Goal: Find specific page/section: Find specific page/section

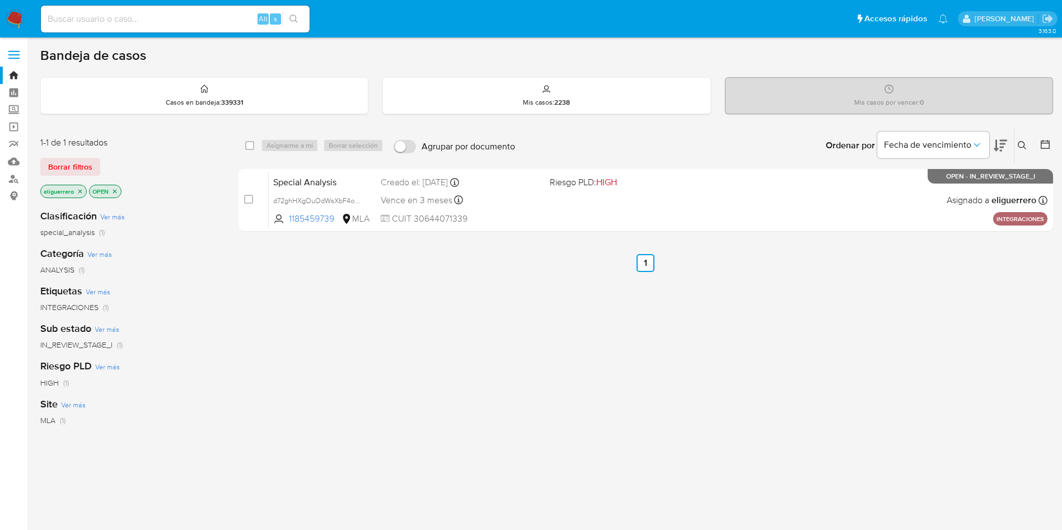
click at [440, 339] on div "select-all-cases-checkbox Asignarme a mí Borrar selección Agrupar por documento…" at bounding box center [646, 381] width 815 height 507
click at [18, 180] on link "Buscador de personas" at bounding box center [66, 178] width 133 height 17
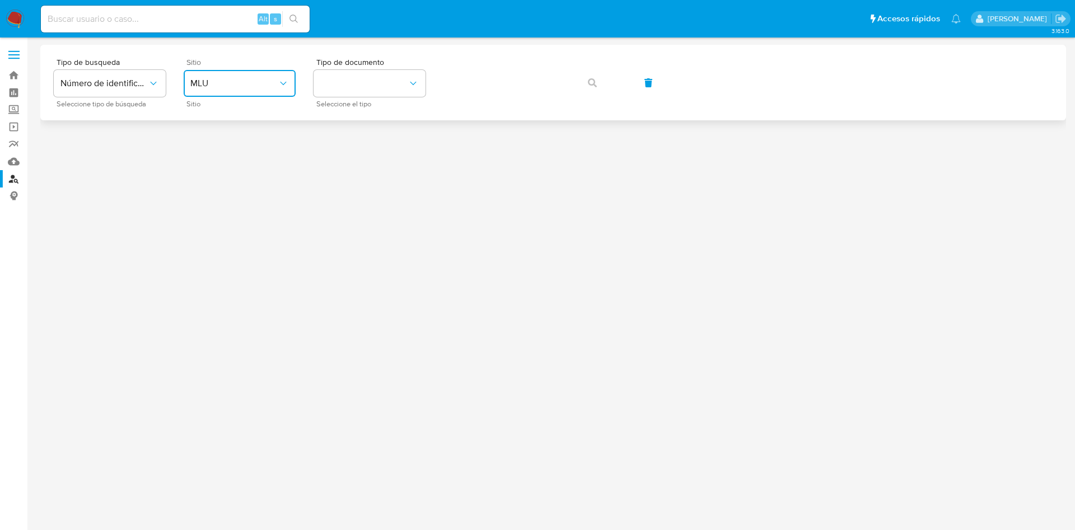
click at [286, 89] on button "MLU" at bounding box center [240, 83] width 112 height 27
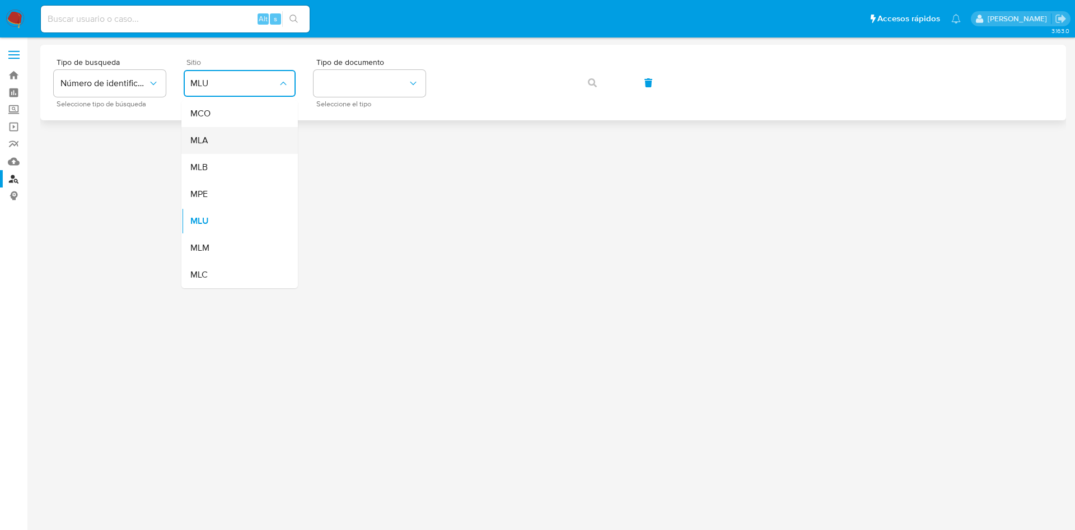
click at [257, 138] on div "MLA" at bounding box center [236, 140] width 92 height 27
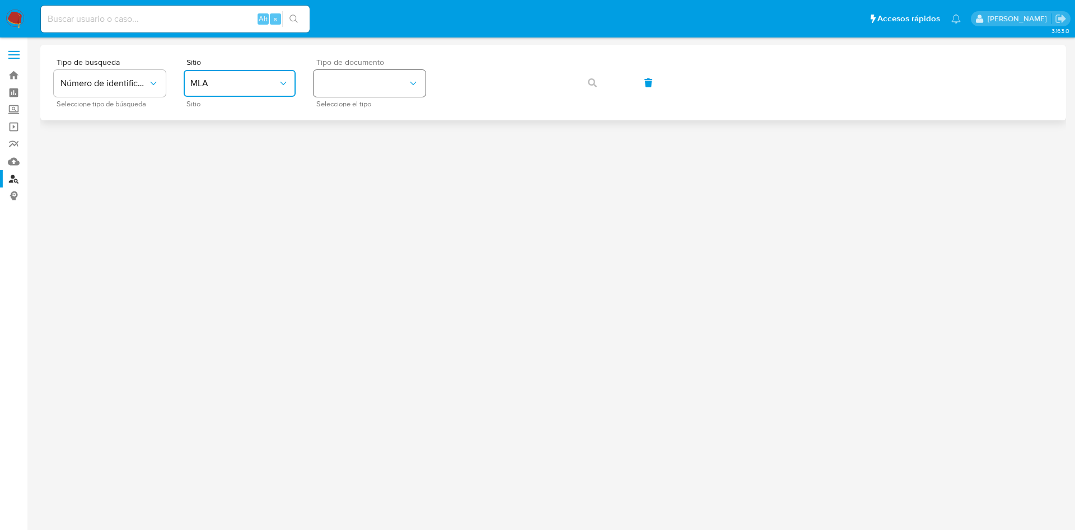
click at [349, 86] on button "identificationType" at bounding box center [370, 83] width 112 height 27
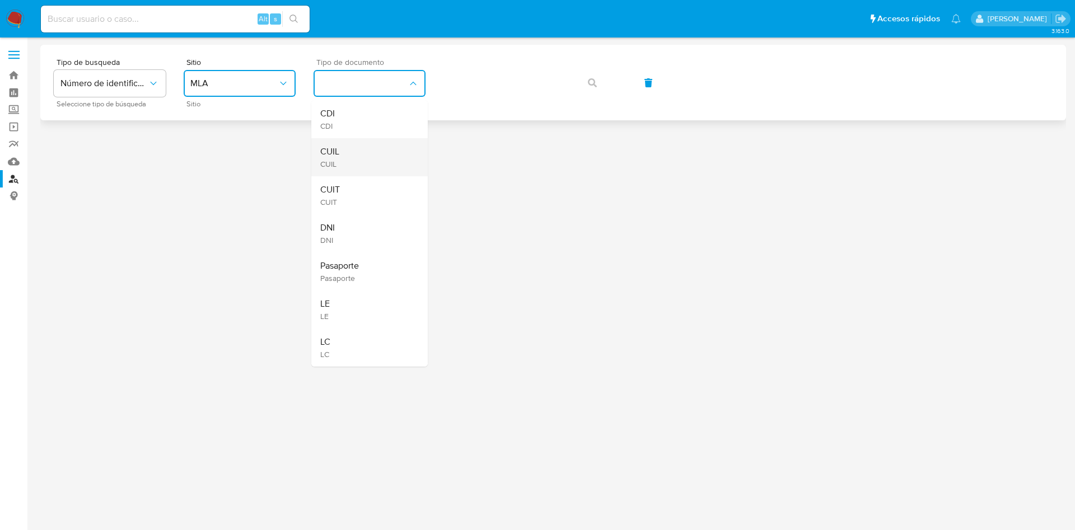
click at [355, 156] on div "CUIL CUIL" at bounding box center [366, 157] width 92 height 38
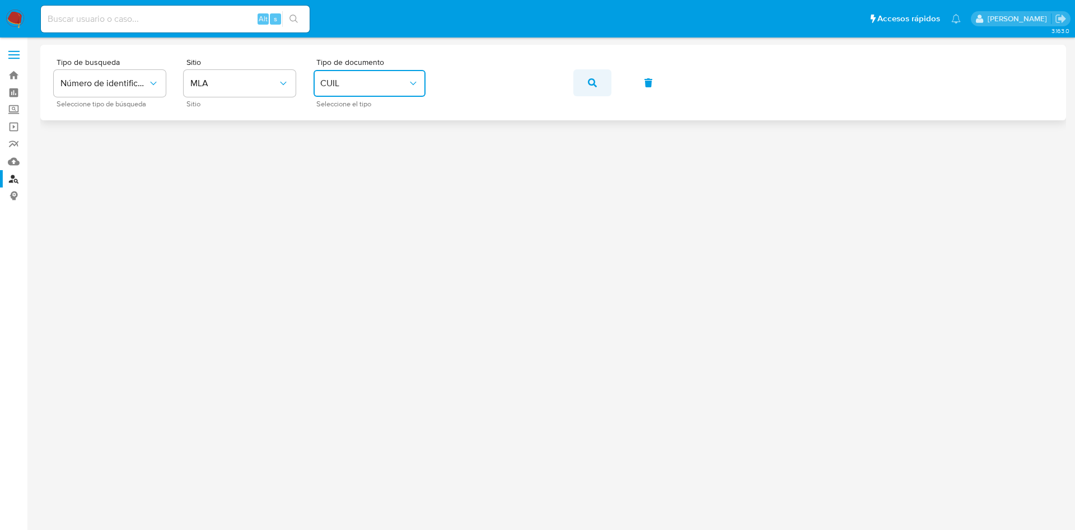
click at [586, 80] on button "button" at bounding box center [592, 82] width 38 height 27
